Goal: Check status: Check status

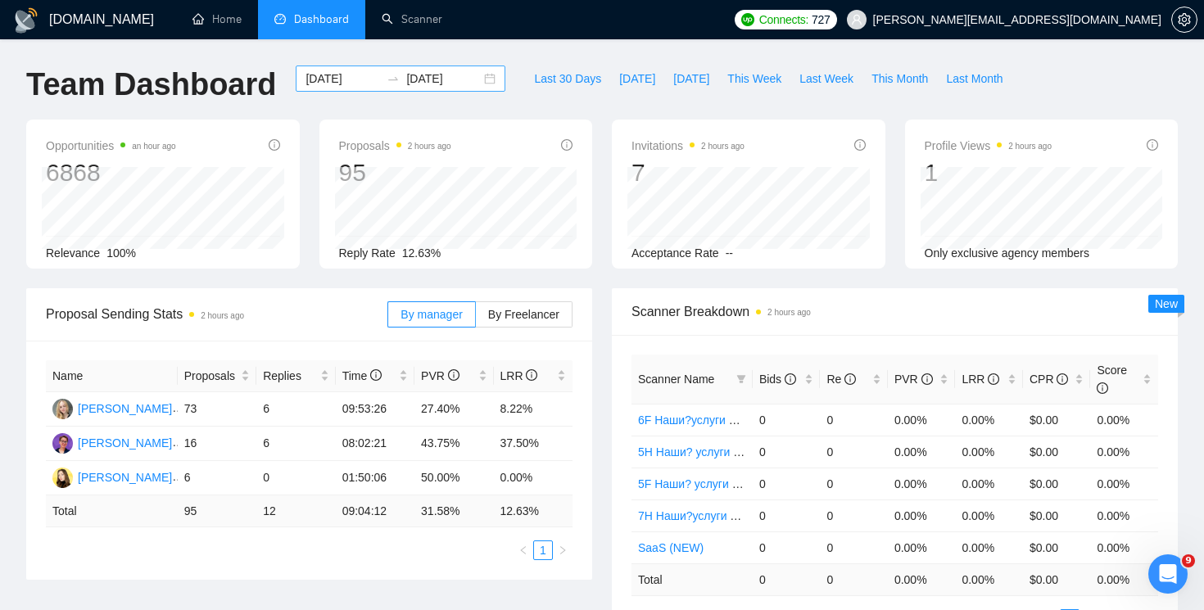
click at [474, 79] on div "[DATE] [DATE]" at bounding box center [401, 79] width 210 height 26
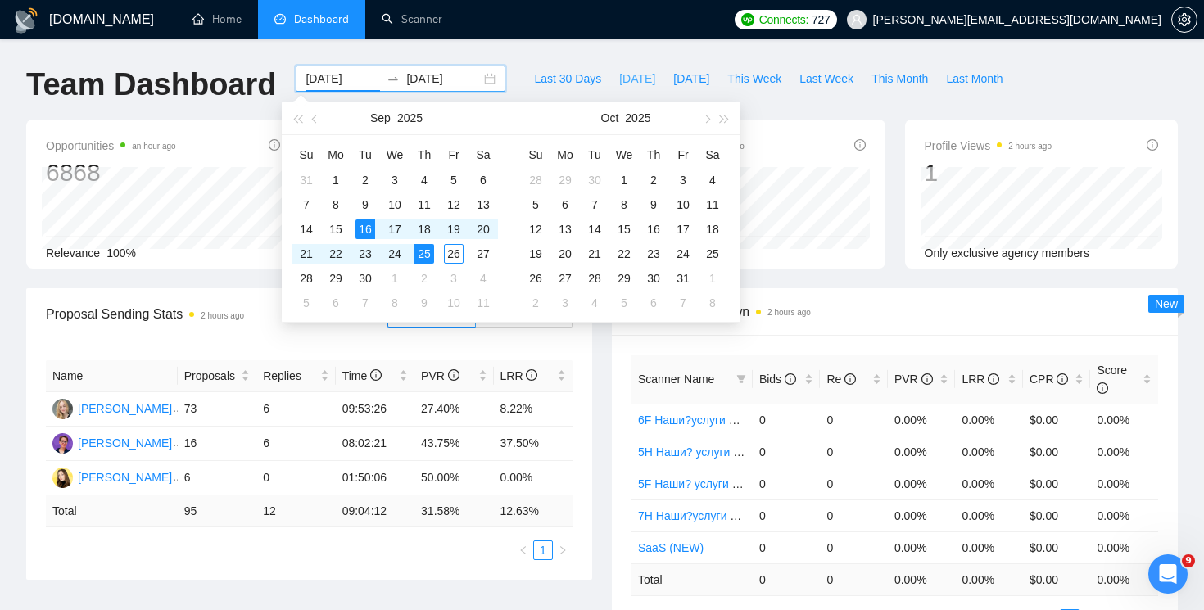
click at [623, 82] on span "[DATE]" at bounding box center [637, 79] width 36 height 18
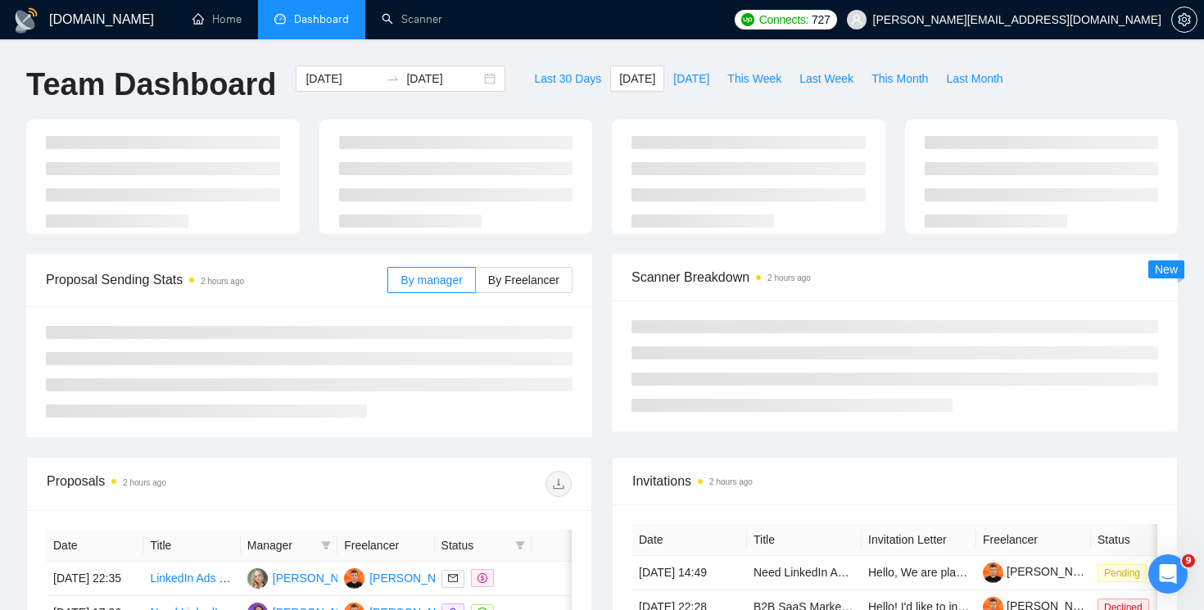
type input "[DATE]"
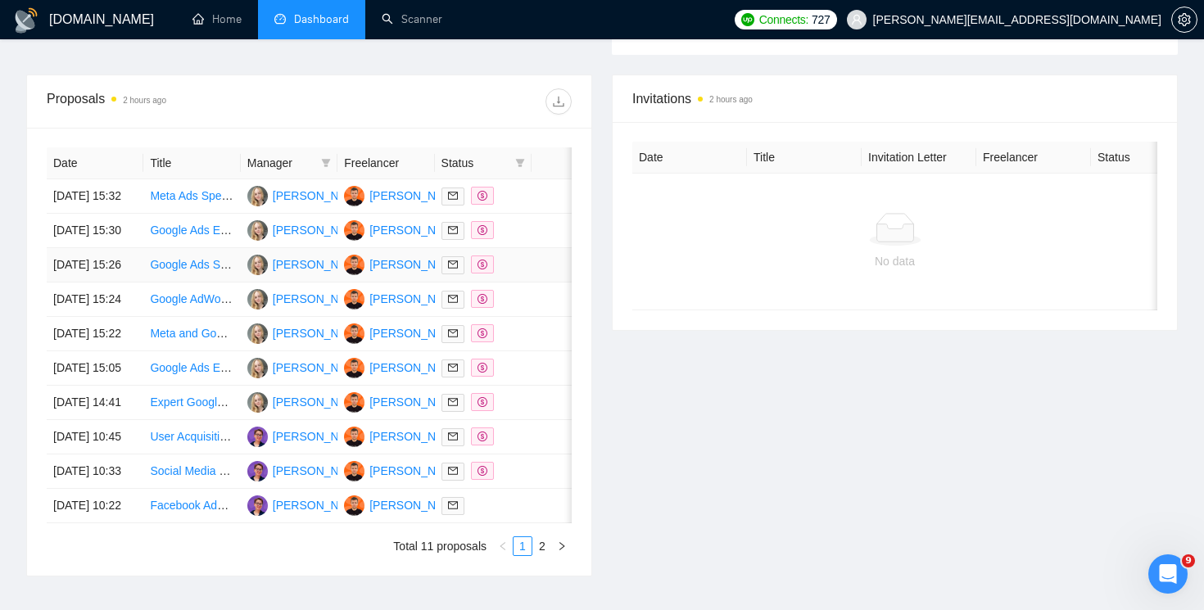
scroll to position [610, 0]
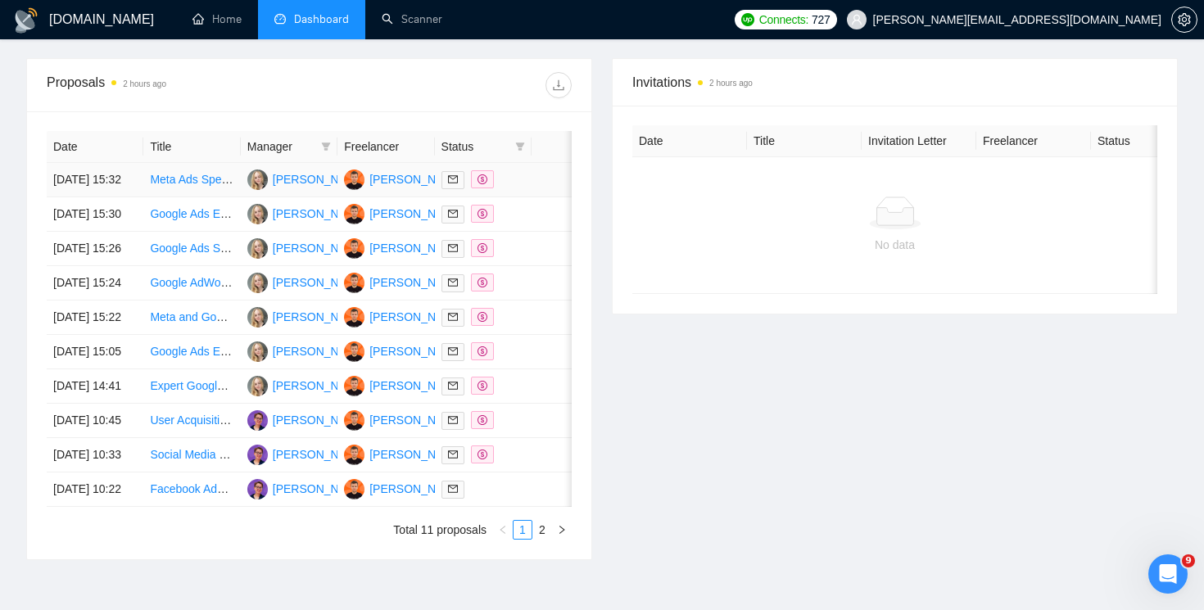
click at [485, 184] on icon "dollar" at bounding box center [483, 179] width 10 height 10
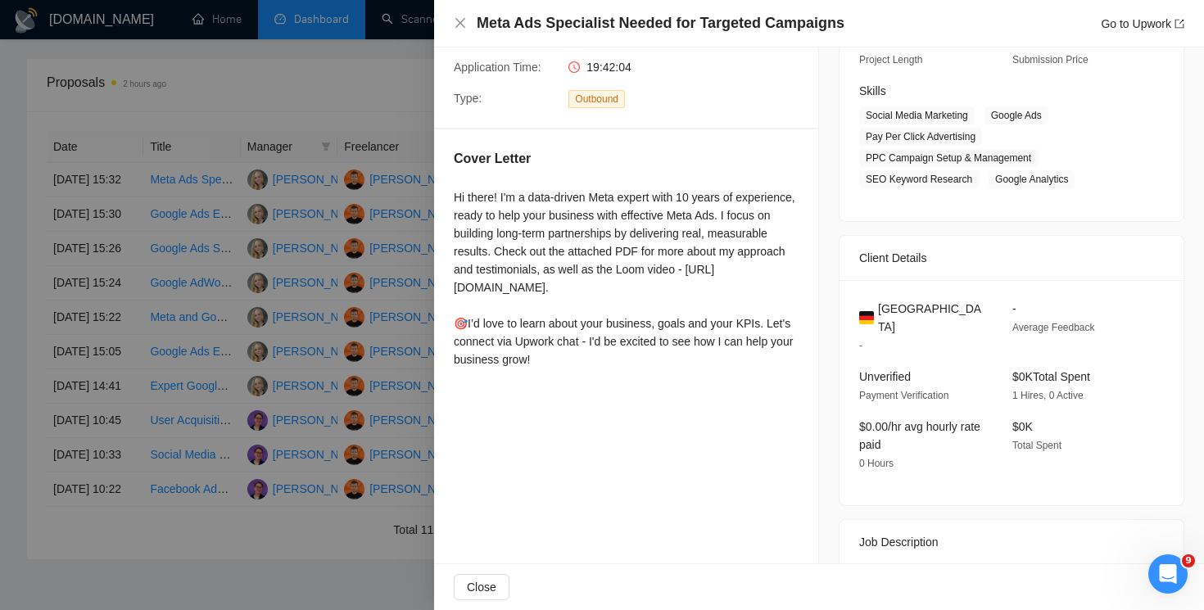
scroll to position [0, 0]
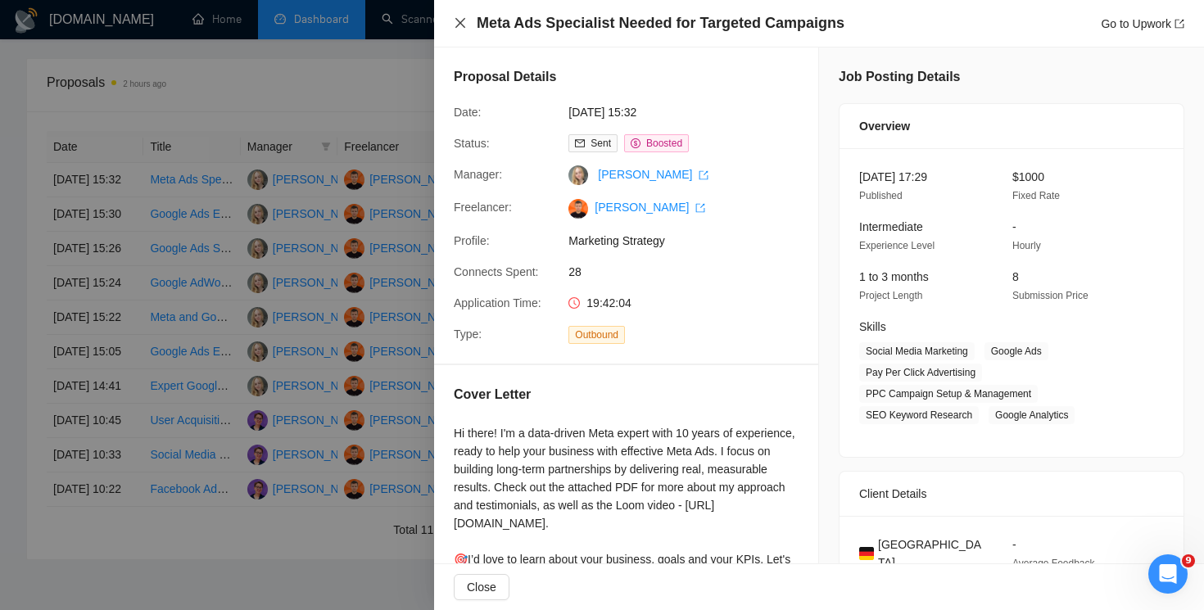
click at [459, 16] on icon "close" at bounding box center [460, 22] width 13 height 13
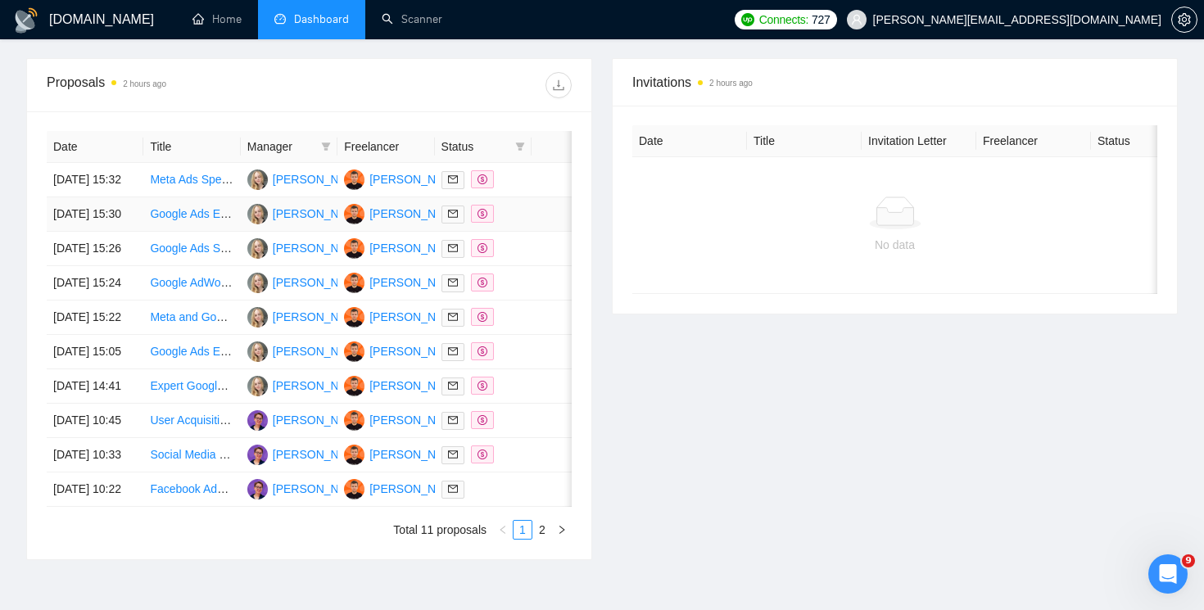
click at [488, 223] on span at bounding box center [482, 214] width 23 height 18
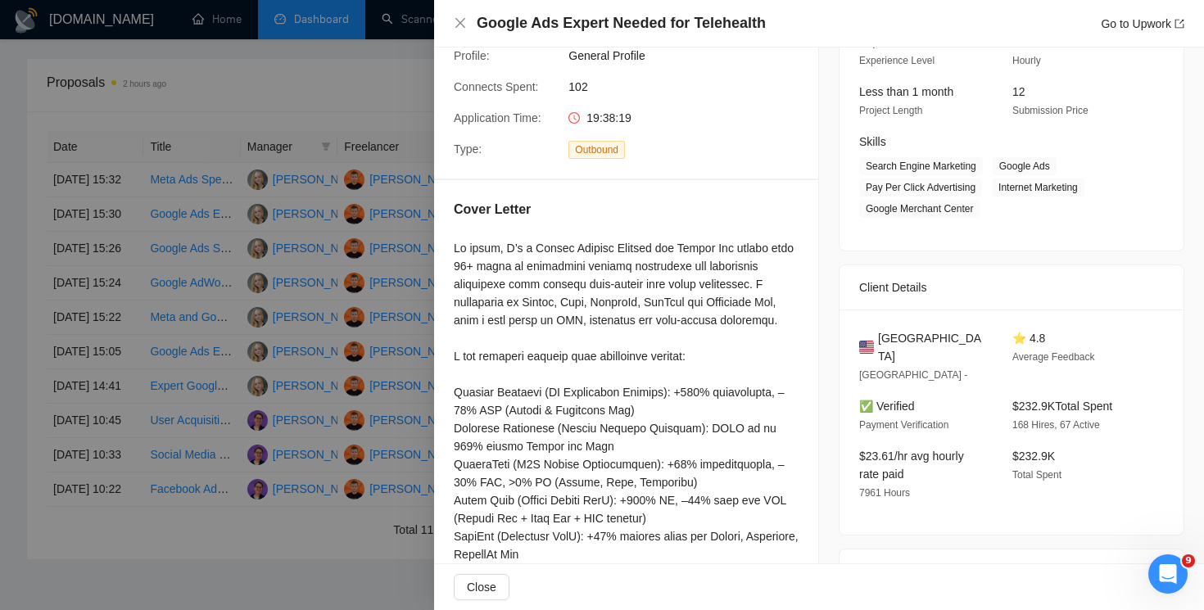
scroll to position [153, 0]
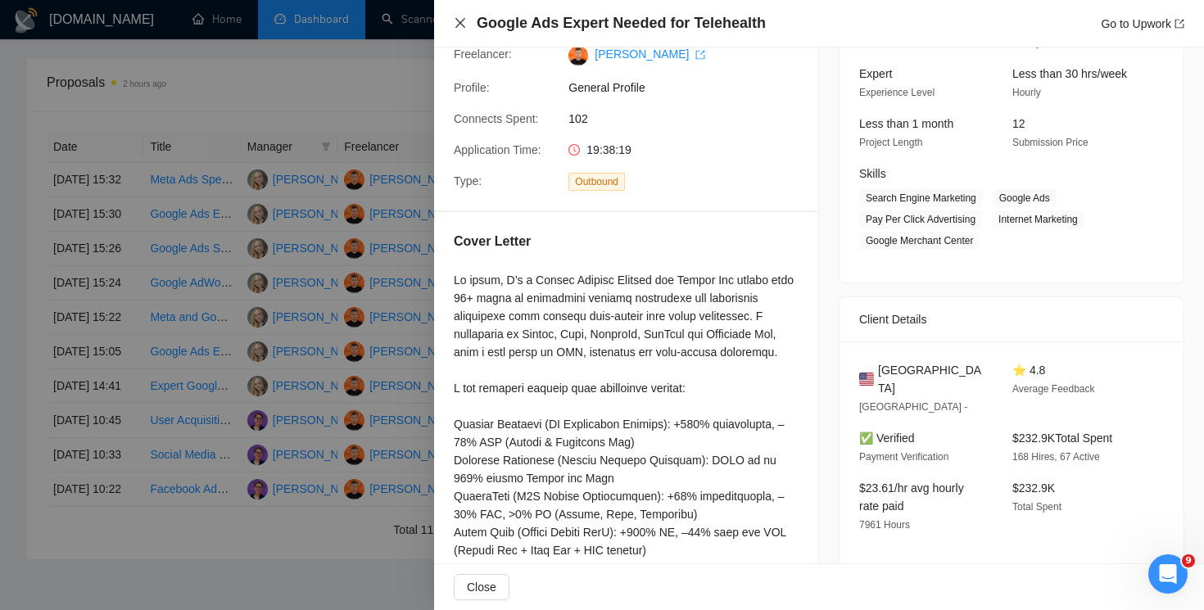
click at [456, 26] on icon "close" at bounding box center [460, 23] width 10 height 10
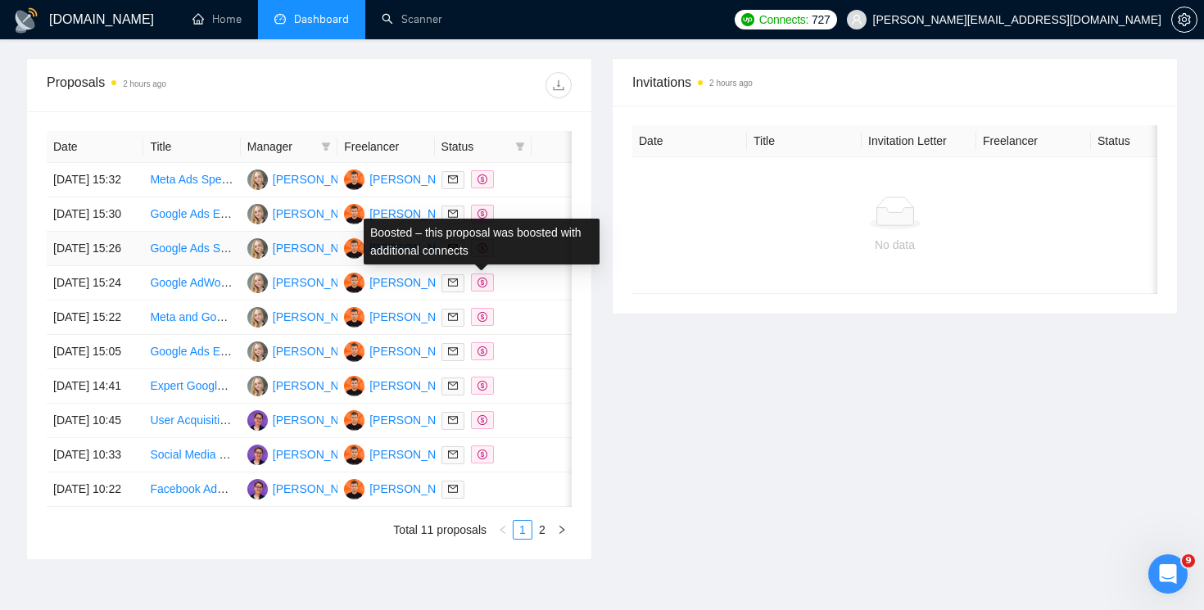
click at [483, 253] on icon "dollar" at bounding box center [483, 248] width 10 height 10
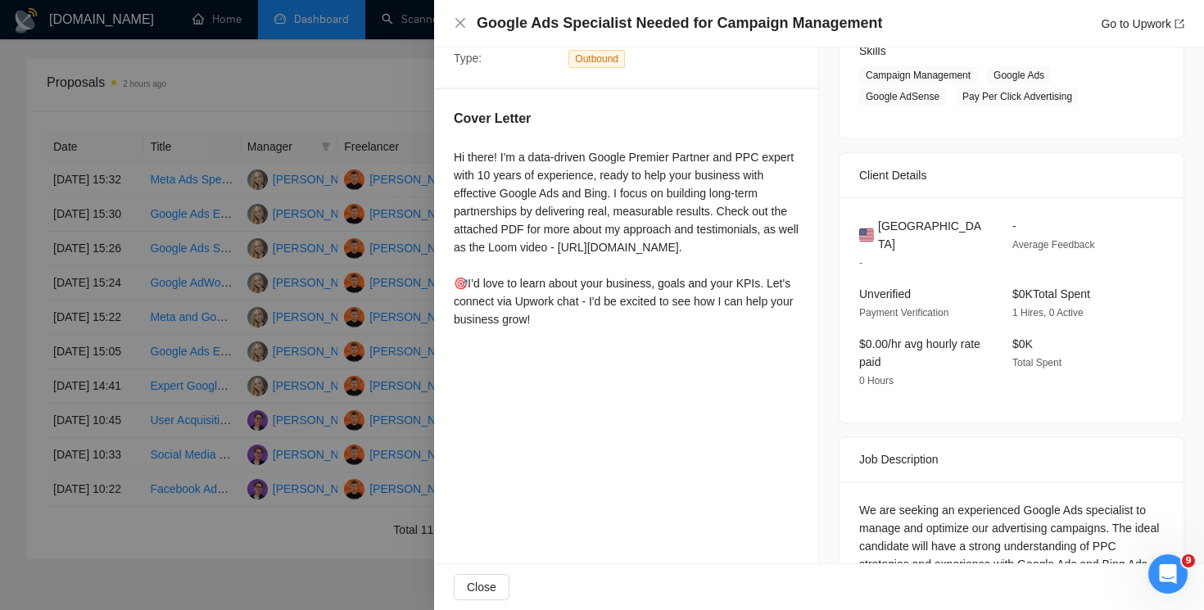
scroll to position [330, 0]
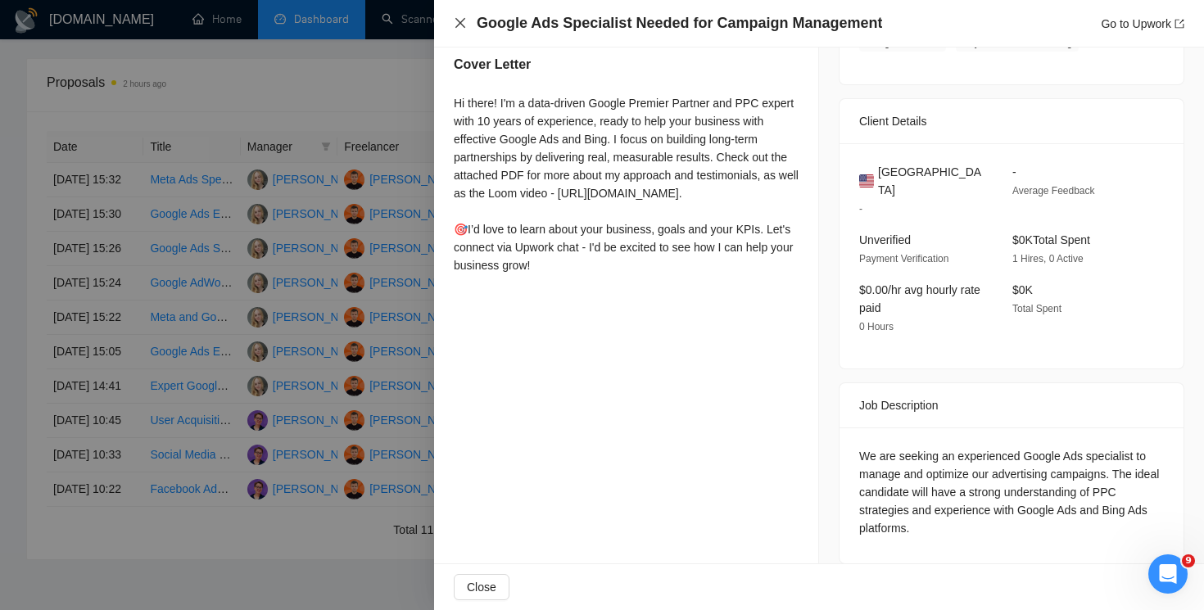
click at [461, 20] on icon "close" at bounding box center [460, 22] width 13 height 13
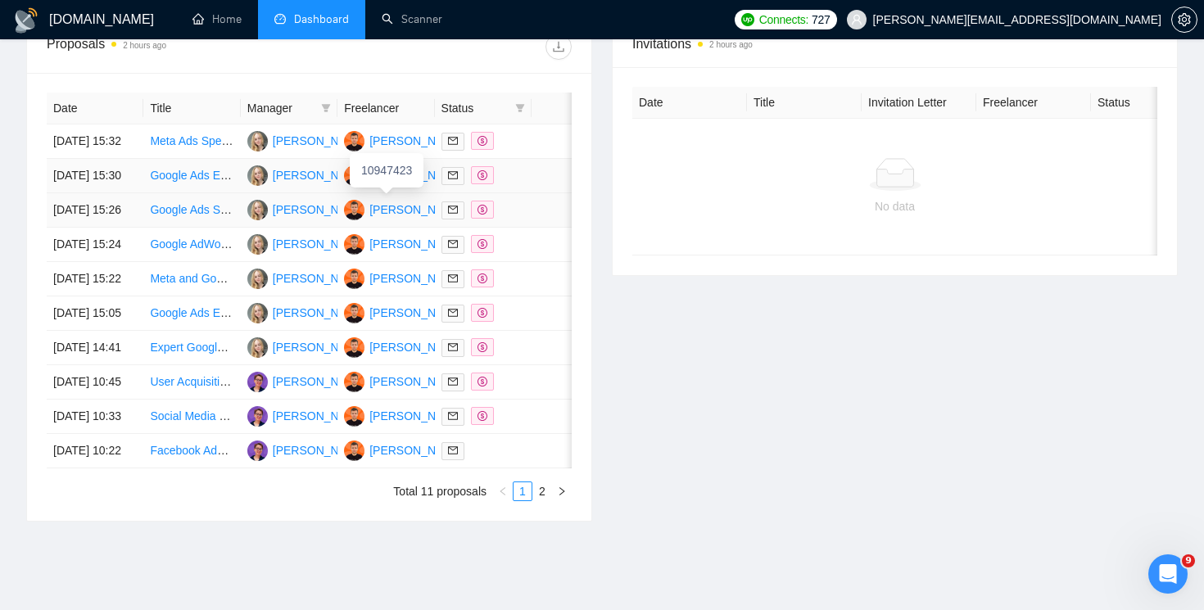
scroll to position [690, 0]
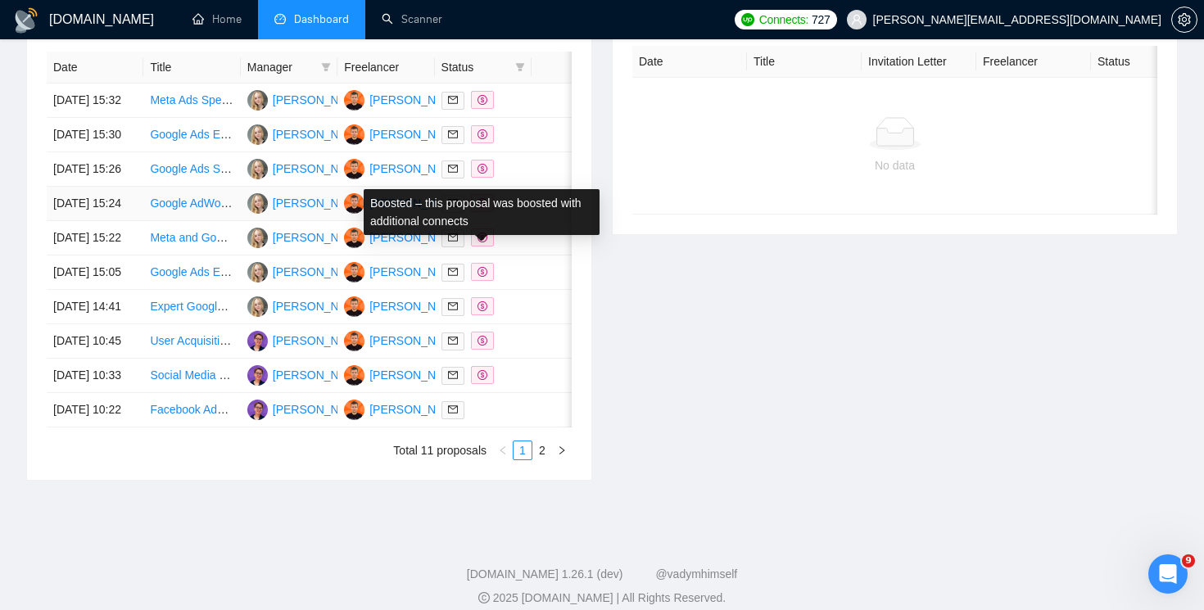
click at [478, 208] on icon "dollar" at bounding box center [483, 203] width 10 height 10
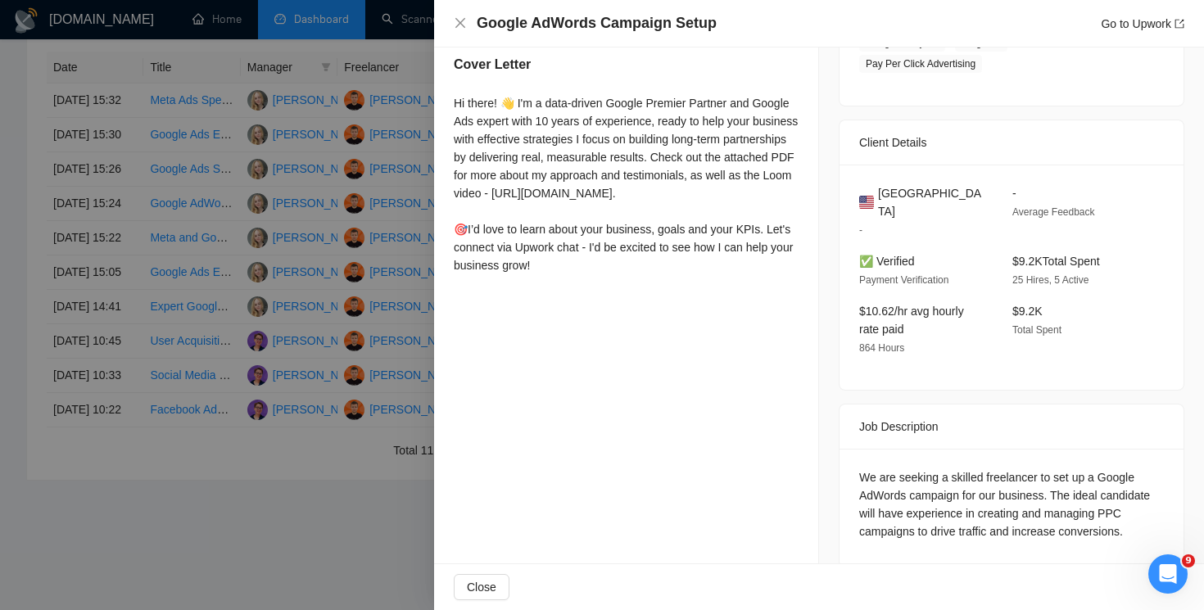
scroll to position [333, 0]
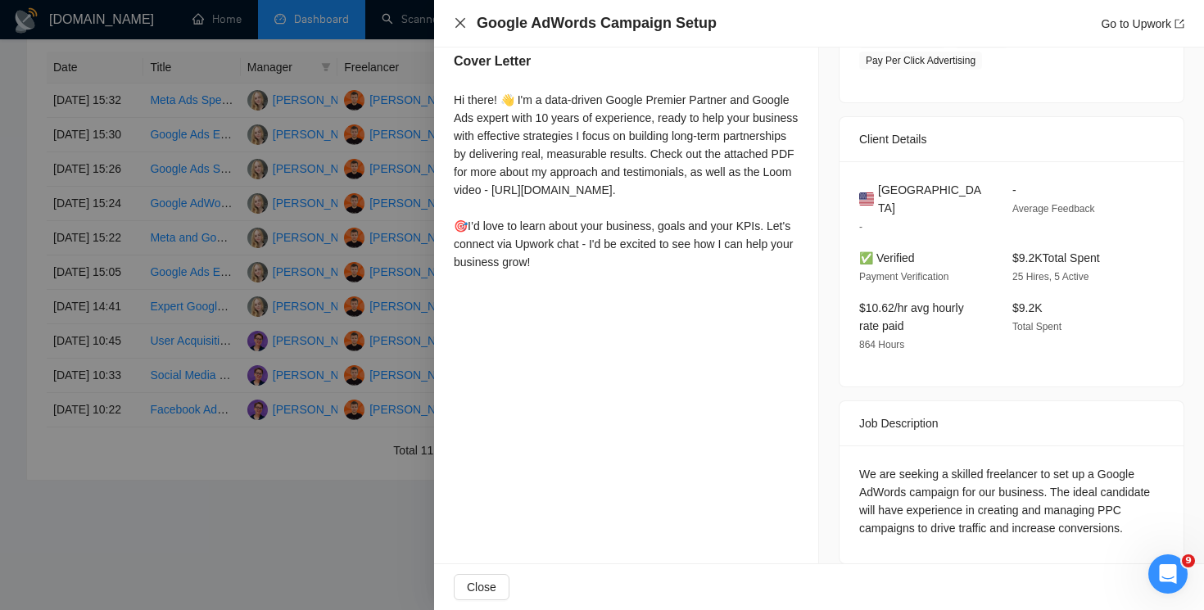
click at [462, 25] on icon "close" at bounding box center [460, 23] width 10 height 10
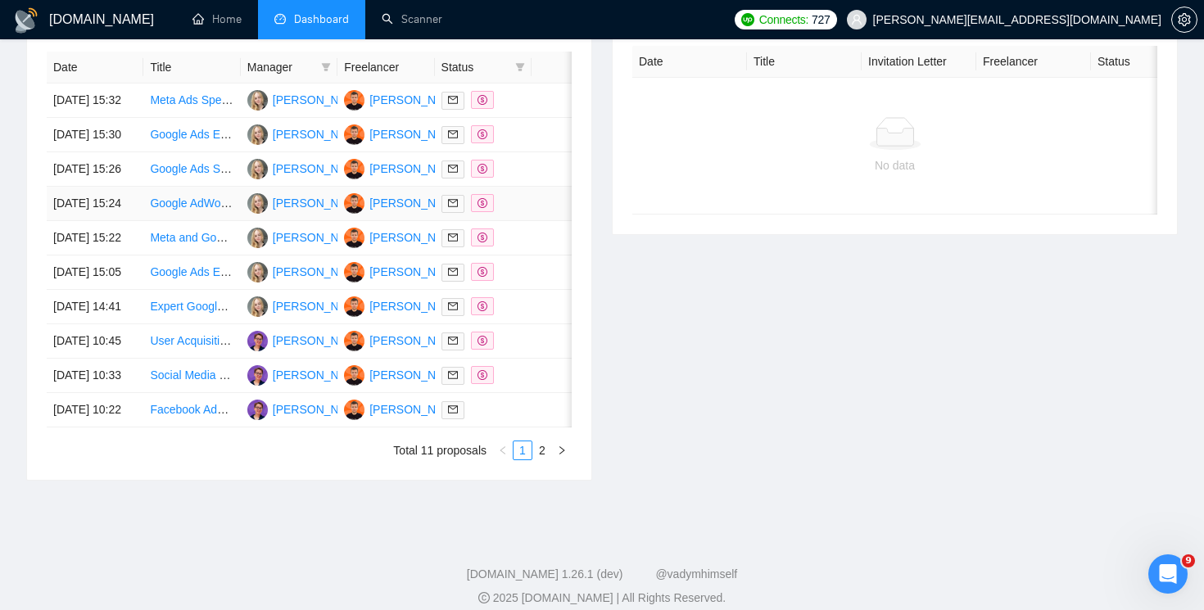
click at [478, 208] on icon "dollar" at bounding box center [483, 203] width 10 height 10
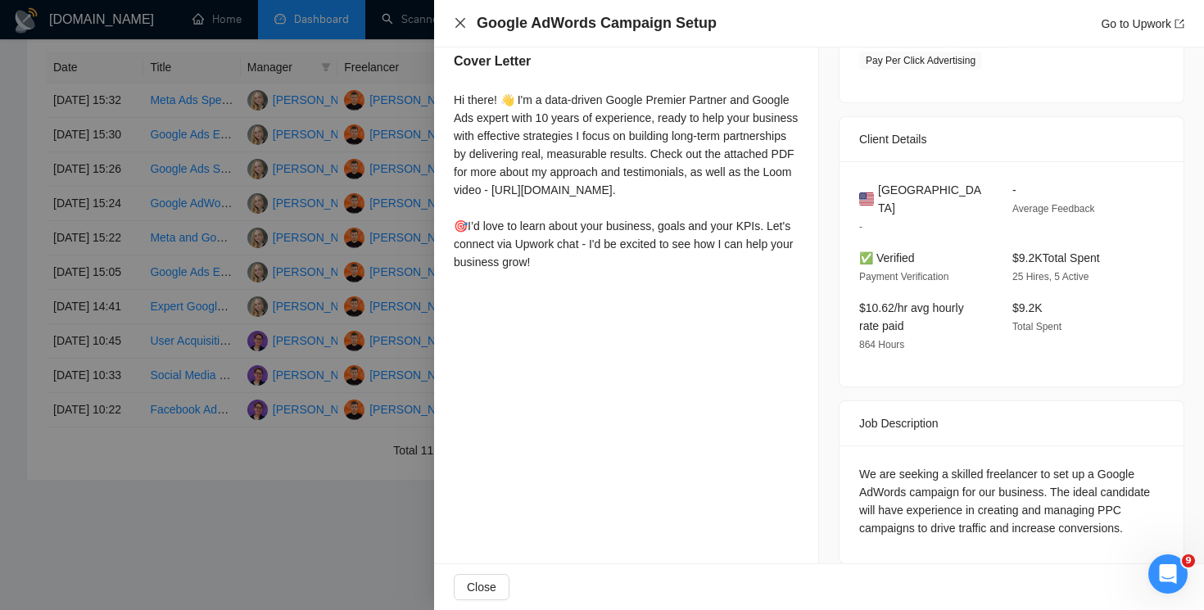
click at [465, 21] on icon "close" at bounding box center [460, 22] width 13 height 13
